Goal: Task Accomplishment & Management: Complete application form

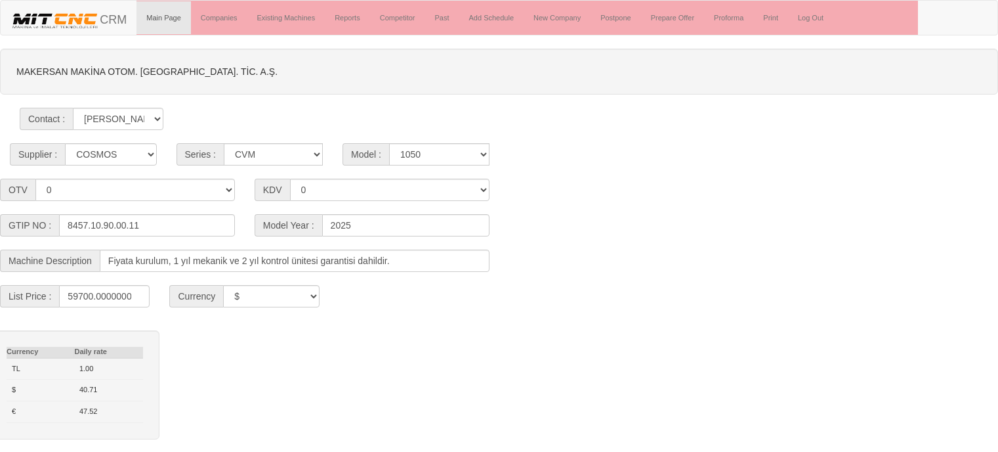
select select "4"
select select "21"
select select "302"
select select "$"
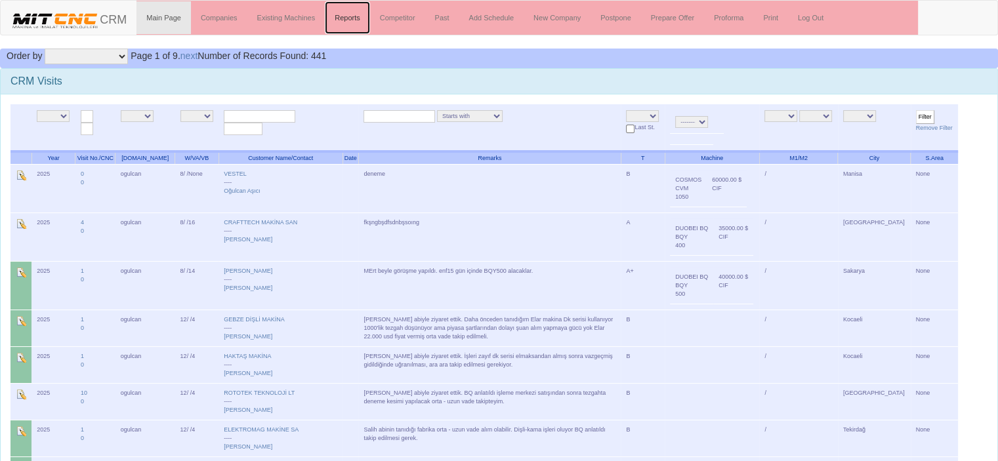
click at [340, 15] on link "Reports" at bounding box center [347, 17] width 45 height 33
click at [160, 12] on link "Main Page" at bounding box center [164, 17] width 54 height 33
click at [428, 16] on link "Past" at bounding box center [442, 17] width 34 height 33
click at [436, 17] on link "Past" at bounding box center [442, 17] width 34 height 33
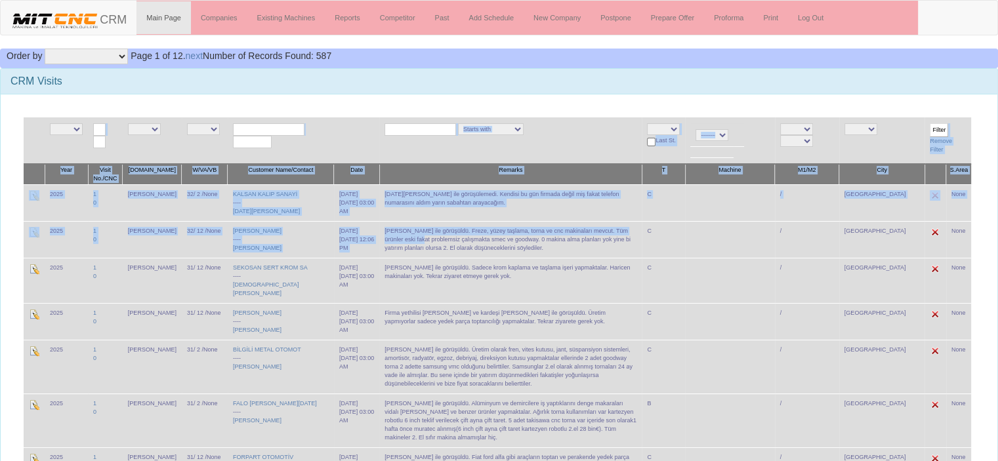
drag, startPoint x: 18, startPoint y: 192, endPoint x: 437, endPoint y: 238, distance: 421.8
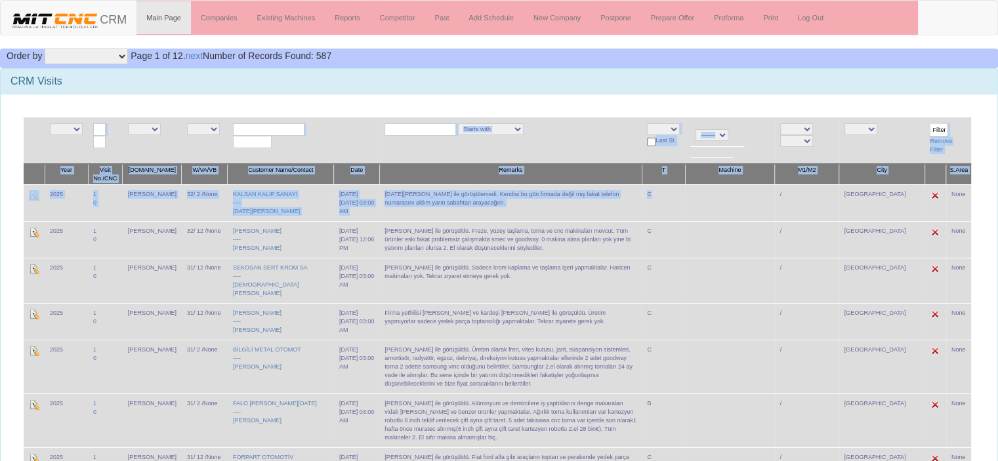
drag, startPoint x: 981, startPoint y: 244, endPoint x: 704, endPoint y: 210, distance: 279.1
click at [765, 202] on td at bounding box center [729, 202] width 89 height 37
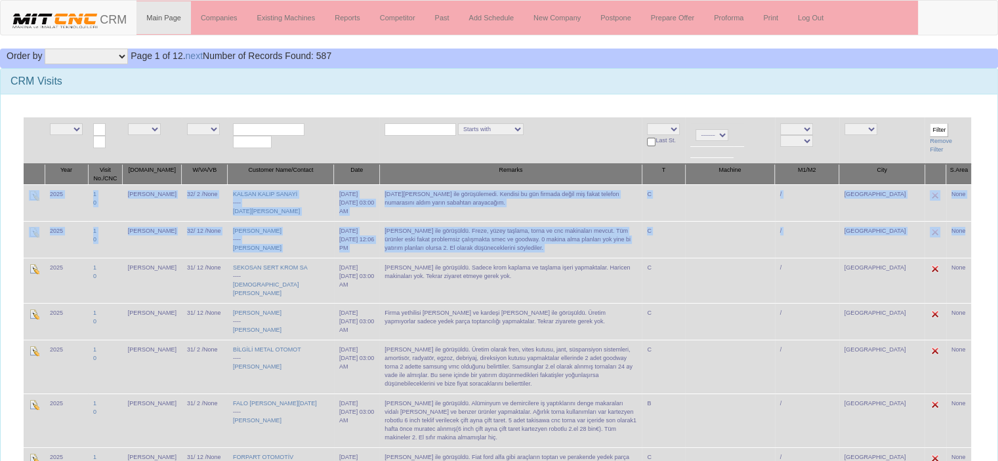
drag, startPoint x: 963, startPoint y: 229, endPoint x: 24, endPoint y: 192, distance: 940.6
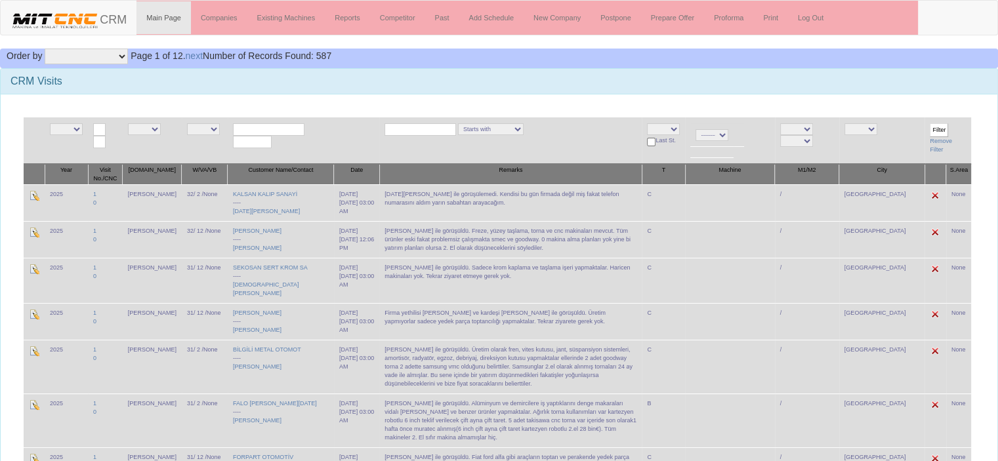
click at [540, 137] on td "Starts with Contains Ends with" at bounding box center [510, 140] width 263 height 47
click at [522, 129] on select "Starts with Contains Ends with" at bounding box center [491, 129] width 66 height 12
click at [524, 128] on select "Starts with Contains Ends with" at bounding box center [491, 129] width 66 height 12
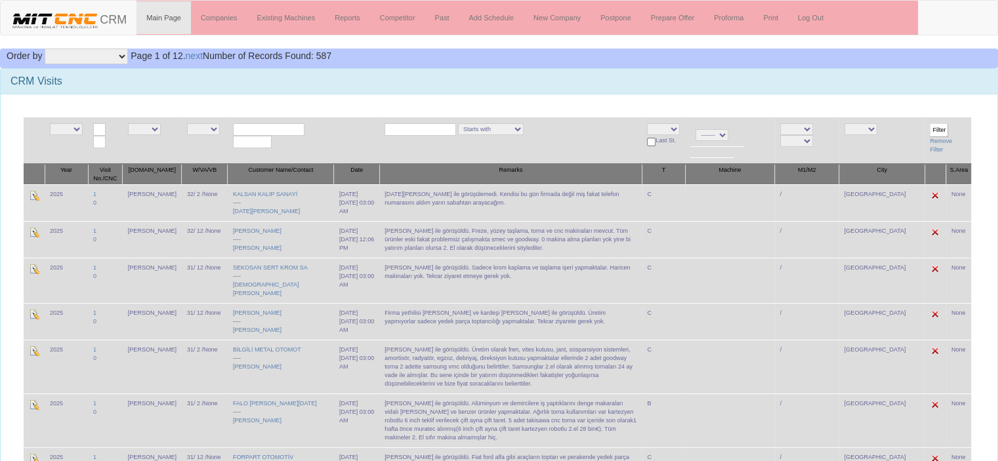
click at [457, 158] on td "Starts with Contains Ends with" at bounding box center [510, 140] width 263 height 47
drag, startPoint x: 462, startPoint y: 154, endPoint x: 423, endPoint y: 156, distance: 38.7
click at [461, 154] on td "Starts with Contains Ends with" at bounding box center [510, 140] width 263 height 47
